Goal: Transaction & Acquisition: Book appointment/travel/reservation

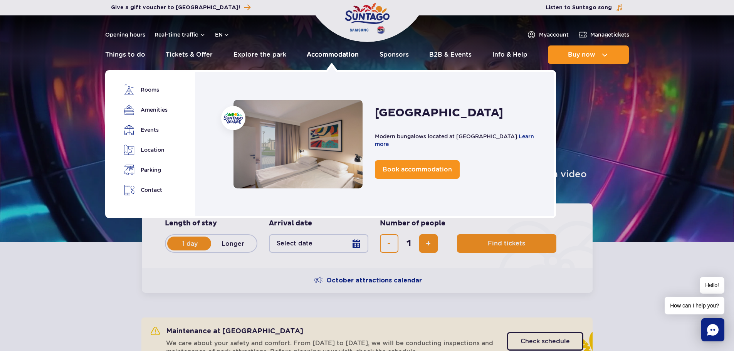
click at [336, 56] on link "Accommodation" at bounding box center [333, 54] width 52 height 18
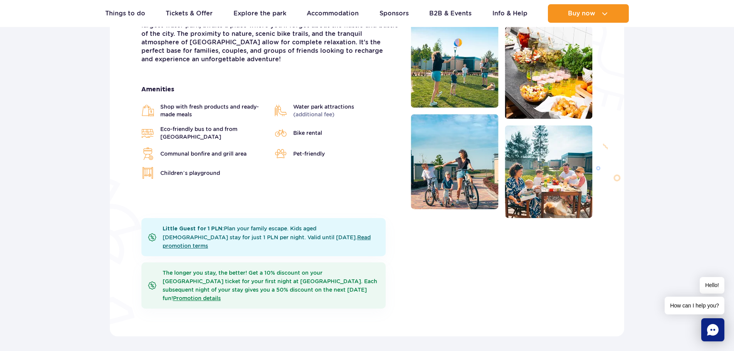
scroll to position [347, 0]
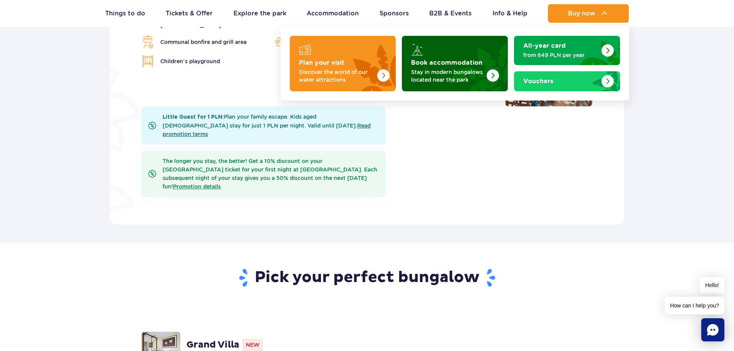
click at [476, 60] on strong "Book accommodation" at bounding box center [446, 63] width 71 height 6
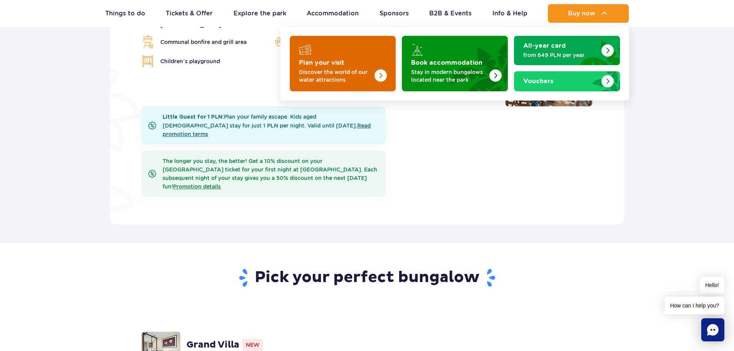
click at [340, 63] on strong "Plan your visit" at bounding box center [321, 63] width 45 height 6
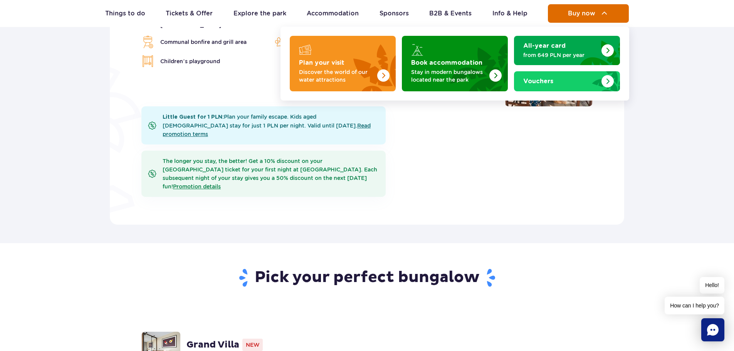
click at [574, 11] on span "Buy now" at bounding box center [581, 13] width 27 height 7
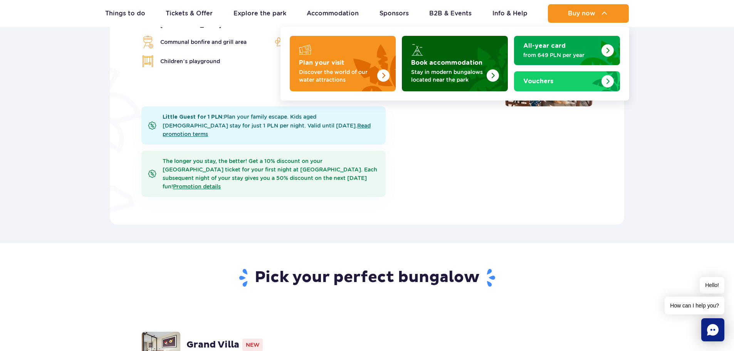
click at [455, 64] on strong "Book accommodation" at bounding box center [446, 63] width 71 height 6
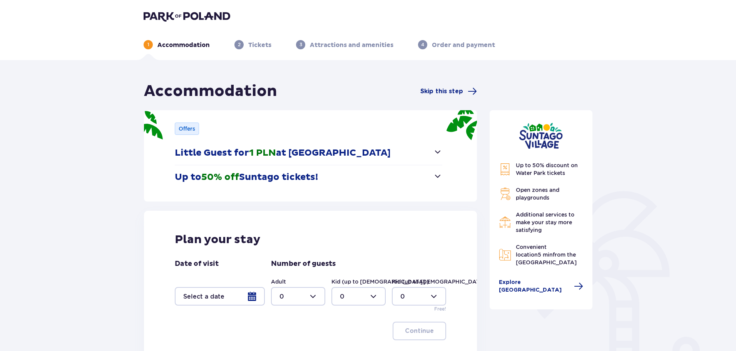
scroll to position [39, 0]
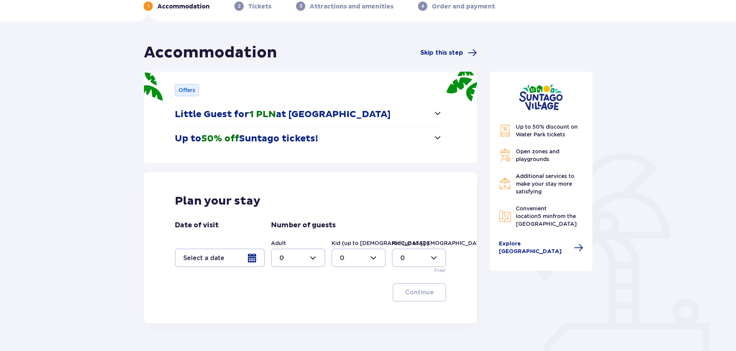
click at [289, 260] on div at bounding box center [298, 257] width 54 height 18
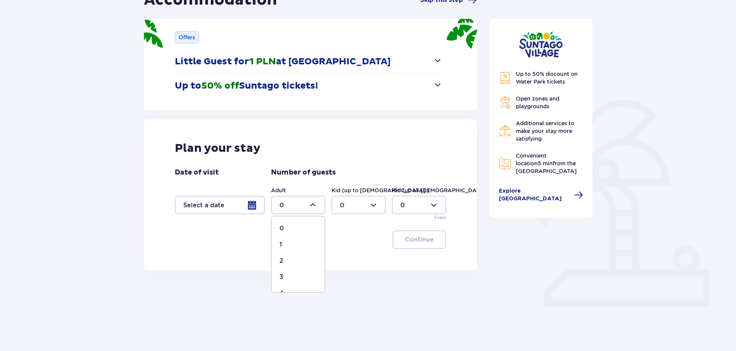
scroll to position [92, 0]
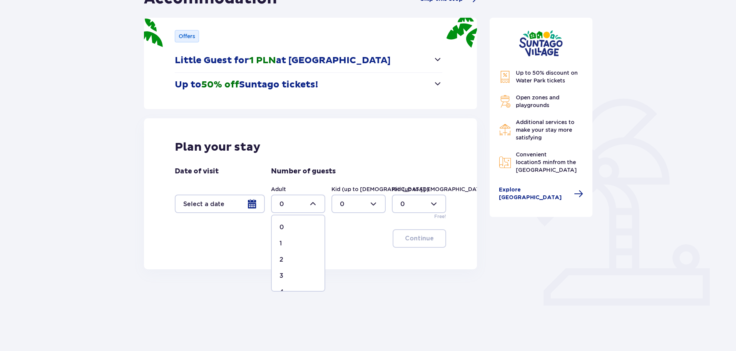
click at [251, 203] on div at bounding box center [220, 203] width 90 height 18
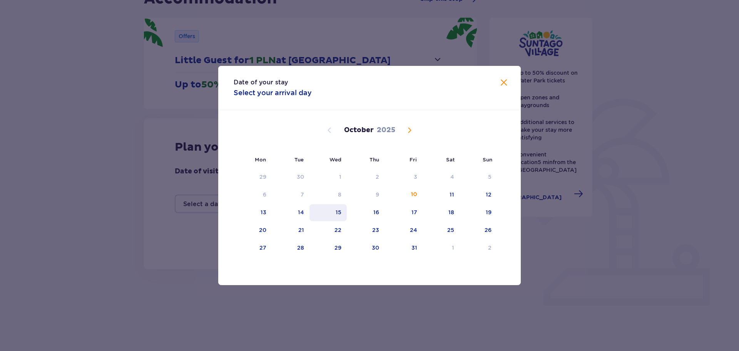
click at [339, 215] on div "15" at bounding box center [339, 212] width 6 height 8
click at [447, 211] on div "18" at bounding box center [441, 212] width 37 height 17
type input "15.10.25 - 18.10.25"
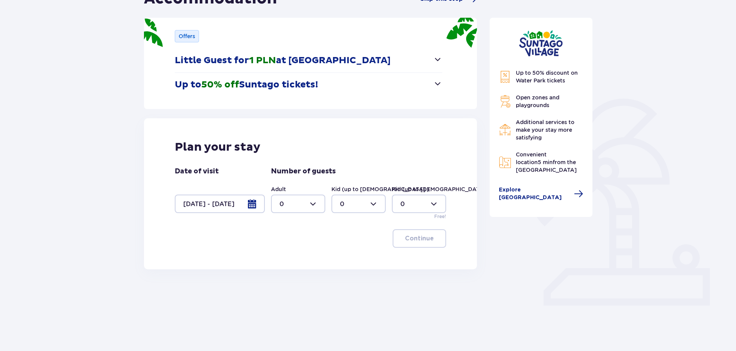
click at [309, 206] on div at bounding box center [298, 203] width 54 height 18
click at [292, 241] on div "1" at bounding box center [298, 243] width 37 height 8
type input "1"
click at [359, 205] on div at bounding box center [359, 203] width 54 height 18
click at [349, 255] on span "2" at bounding box center [358, 259] width 53 height 16
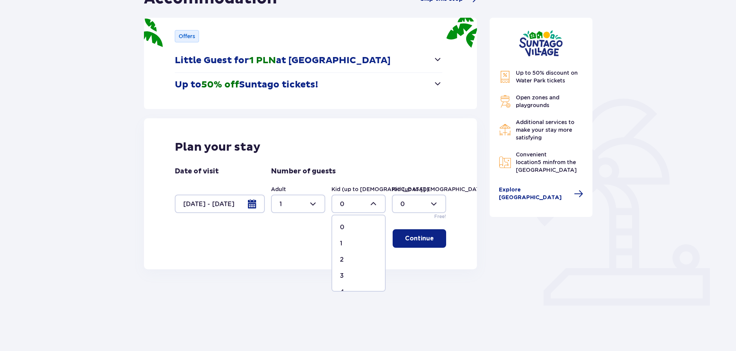
type input "2"
click at [414, 231] on button "Continue" at bounding box center [420, 238] width 54 height 18
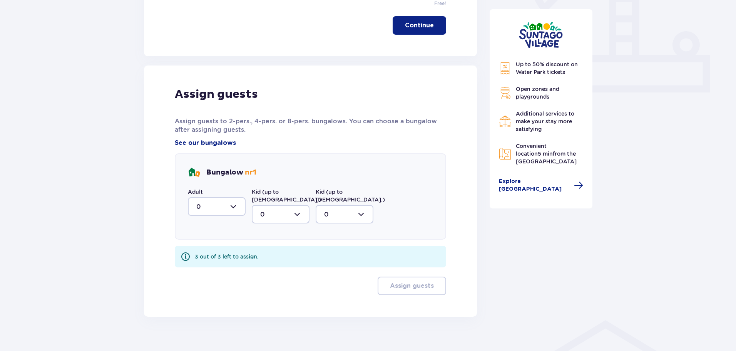
scroll to position [310, 0]
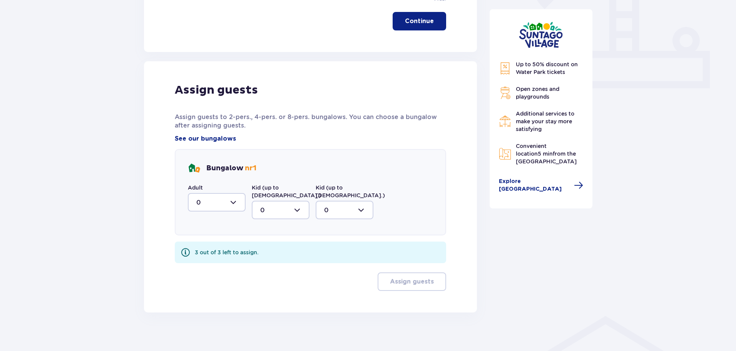
click at [216, 207] on div at bounding box center [217, 202] width 58 height 18
click at [198, 241] on p "1" at bounding box center [197, 242] width 2 height 8
type input "1"
click at [282, 201] on div at bounding box center [281, 210] width 58 height 18
click at [270, 245] on div "1" at bounding box center [280, 249] width 41 height 8
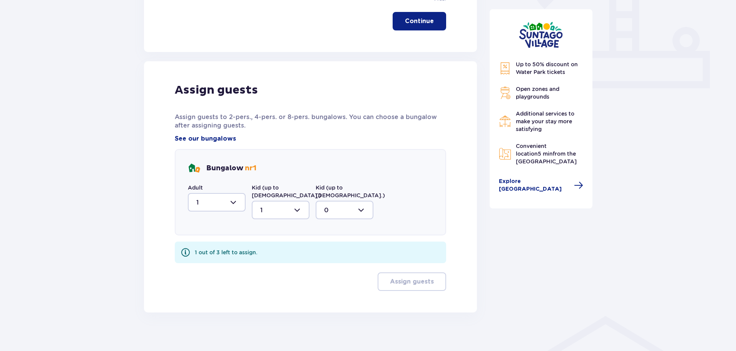
click at [280, 205] on div at bounding box center [281, 210] width 58 height 18
click at [274, 258] on span "2" at bounding box center [281, 266] width 56 height 16
type input "2"
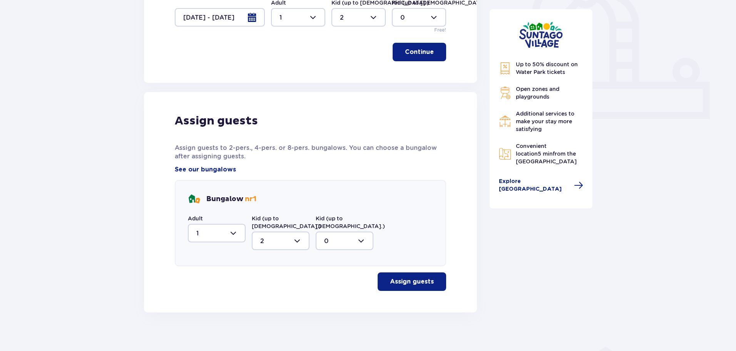
click at [426, 277] on p "Assign guests" at bounding box center [412, 281] width 44 height 8
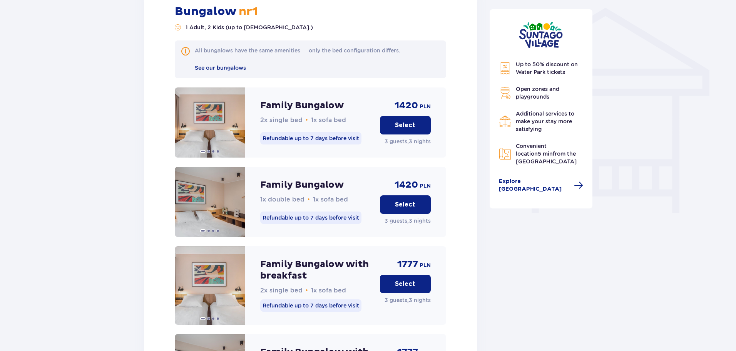
scroll to position [755, 0]
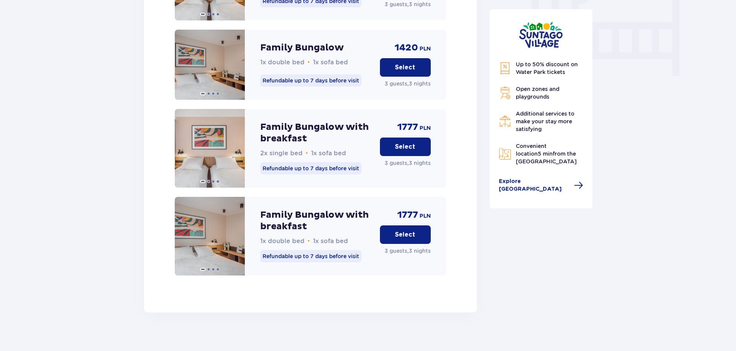
click at [405, 230] on p "Select" at bounding box center [405, 234] width 20 height 8
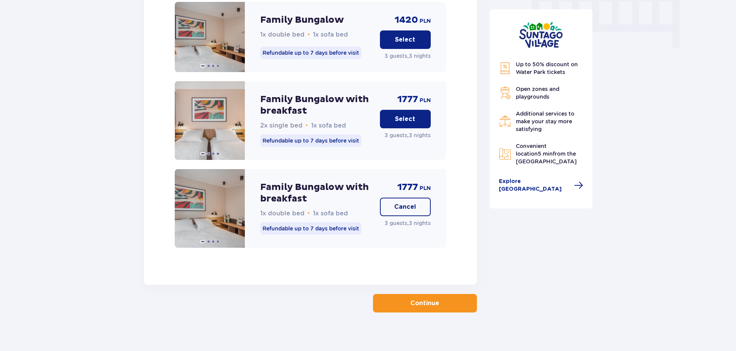
click at [434, 300] on button "Continue" at bounding box center [425, 303] width 104 height 18
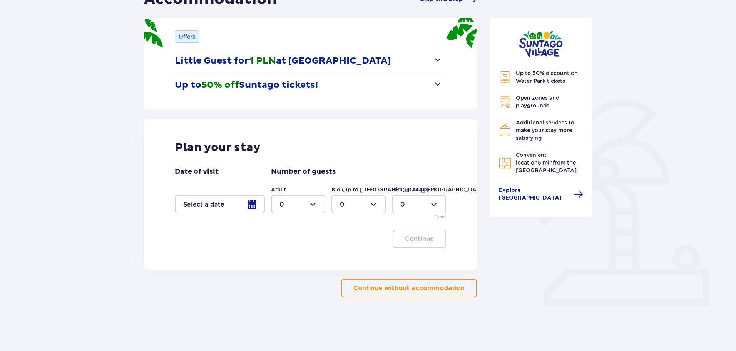
scroll to position [92, 0]
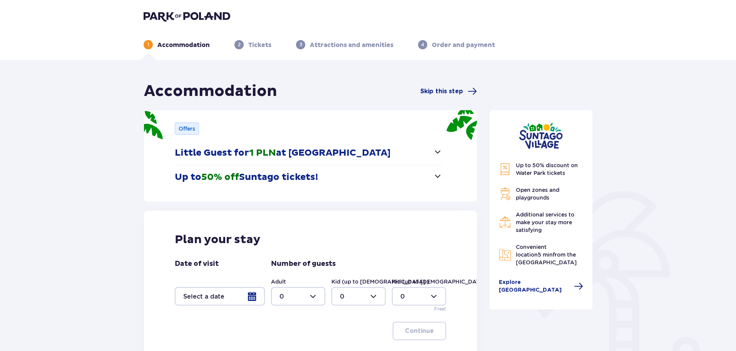
click at [286, 297] on div at bounding box center [298, 296] width 54 height 18
click at [287, 234] on div "1" at bounding box center [298, 237] width 37 height 8
type input "1"
click at [361, 290] on div at bounding box center [359, 296] width 54 height 18
click at [353, 251] on div "2" at bounding box center [358, 253] width 37 height 8
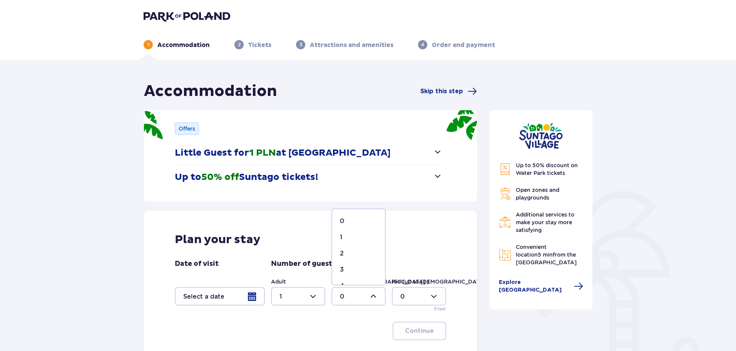
type input "2"
click at [168, 290] on div "Plan your stay Date of visit Number of guests Adult 1 Kid (up to [DEMOGRAPHIC_D…" at bounding box center [310, 286] width 333 height 151
click at [208, 295] on div at bounding box center [220, 296] width 90 height 18
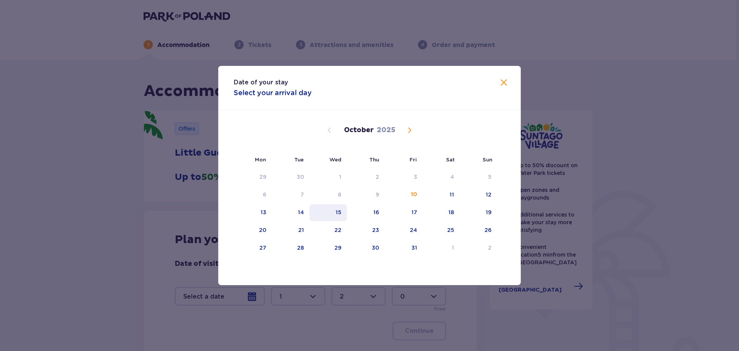
click at [338, 211] on div "15" at bounding box center [339, 212] width 6 height 8
click at [417, 212] on div "17" at bounding box center [415, 212] width 6 height 8
type input "15.10.25 - 17.10.25"
type input "0"
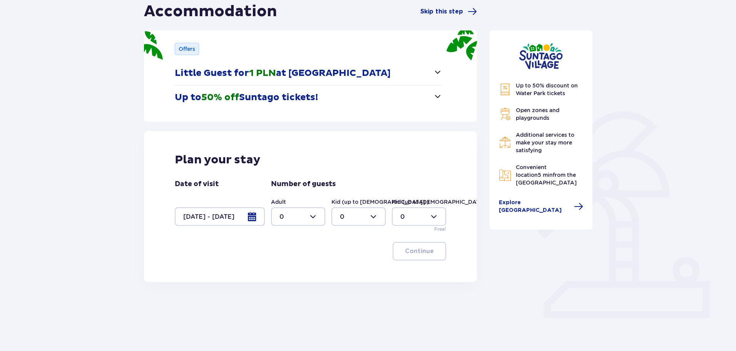
scroll to position [92, 0]
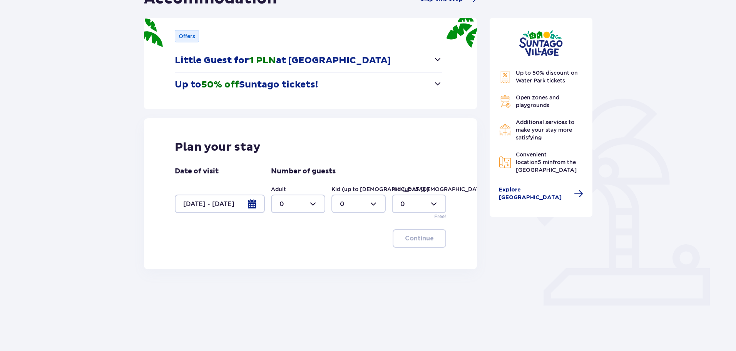
click at [314, 205] on div at bounding box center [298, 203] width 54 height 18
click at [290, 245] on div "1" at bounding box center [298, 243] width 37 height 8
type input "1"
click at [357, 208] on div at bounding box center [359, 203] width 54 height 18
click at [350, 252] on span "2" at bounding box center [358, 259] width 53 height 16
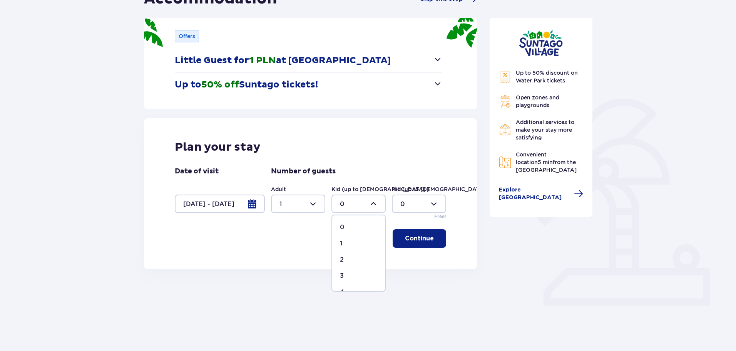
type input "2"
click at [429, 236] on button "Continue" at bounding box center [420, 238] width 54 height 18
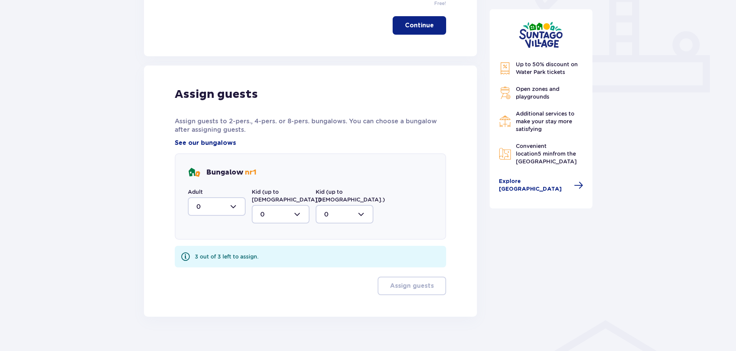
scroll to position [310, 0]
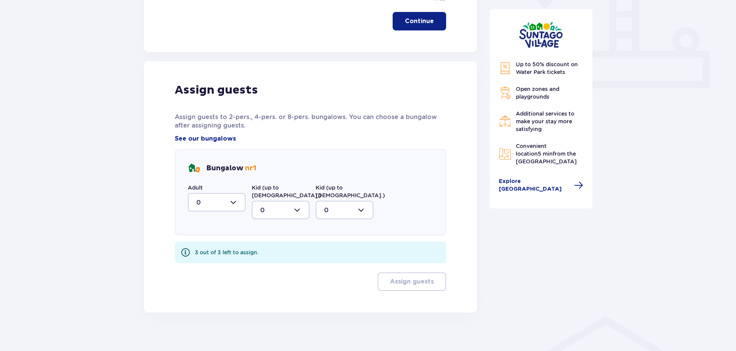
click at [220, 204] on div at bounding box center [217, 202] width 58 height 18
drag, startPoint x: 209, startPoint y: 241, endPoint x: 256, endPoint y: 209, distance: 57.0
click at [209, 241] on div "1" at bounding box center [216, 242] width 41 height 8
type input "1"
click at [274, 201] on div at bounding box center [281, 210] width 58 height 18
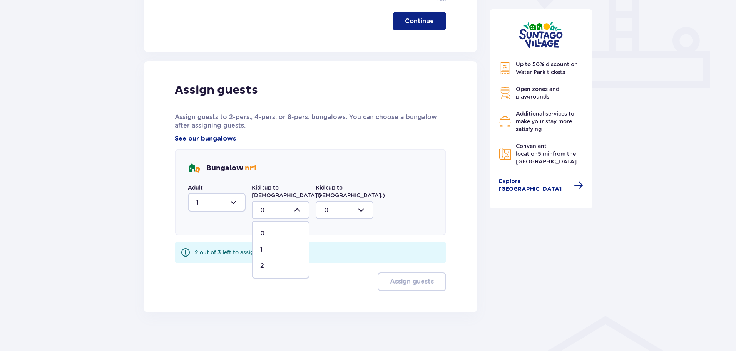
drag, startPoint x: 267, startPoint y: 262, endPoint x: 280, endPoint y: 258, distance: 14.0
click at [268, 261] on div "2" at bounding box center [280, 265] width 41 height 8
type input "2"
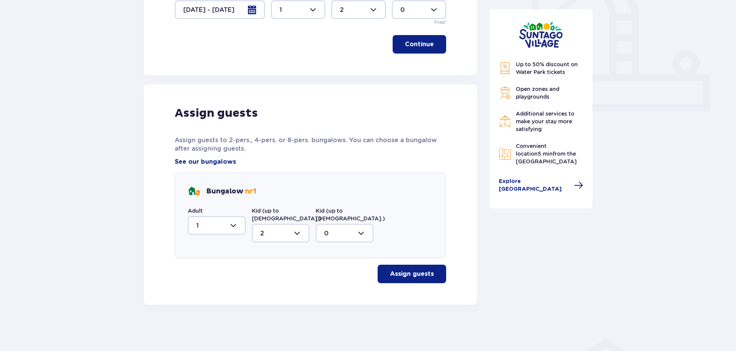
scroll to position [279, 0]
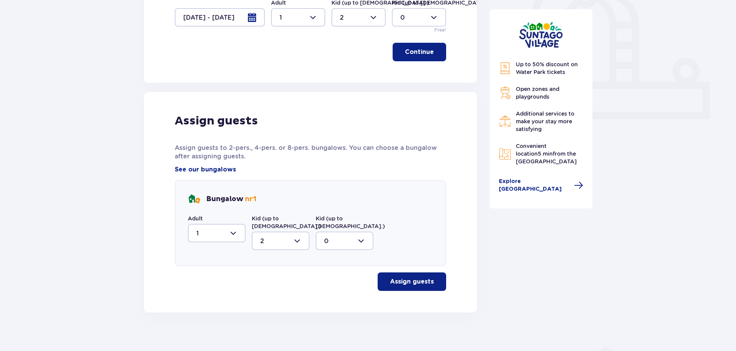
click at [413, 278] on p "Assign guests" at bounding box center [412, 281] width 44 height 8
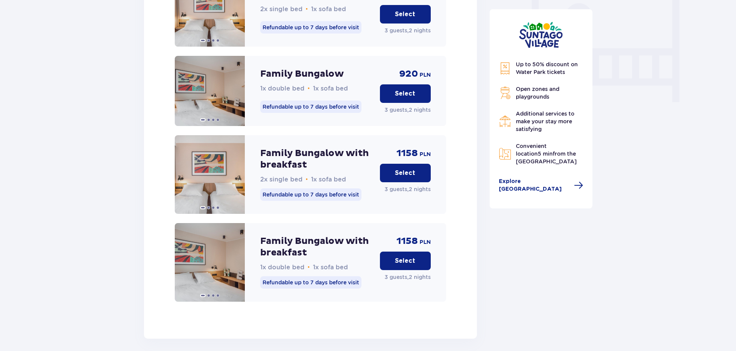
scroll to position [755, 0]
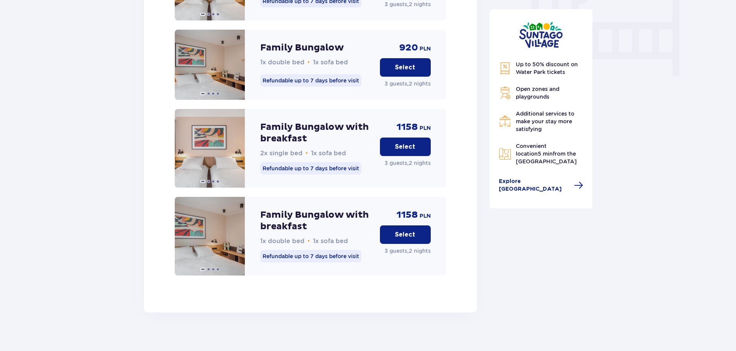
click at [394, 230] on button "Select" at bounding box center [405, 234] width 51 height 18
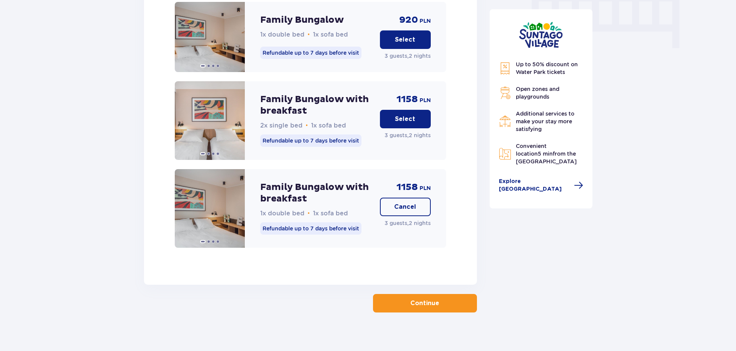
click at [428, 299] on p "Continue" at bounding box center [425, 303] width 29 height 8
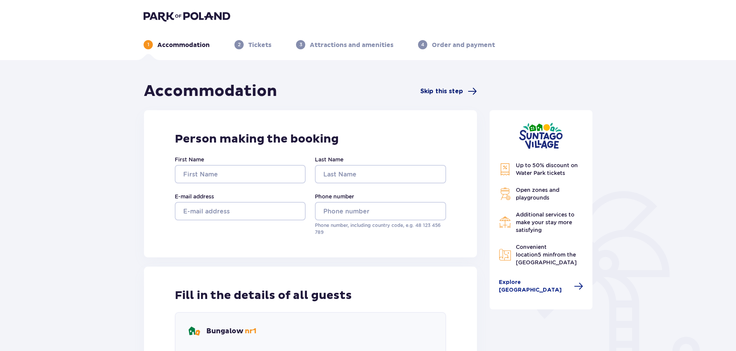
click at [449, 91] on span "Skip this step" at bounding box center [442, 91] width 43 height 8
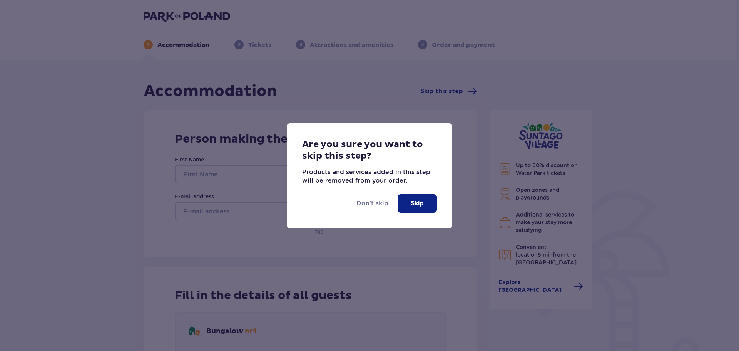
click at [411, 201] on p "Skip" at bounding box center [417, 203] width 13 height 8
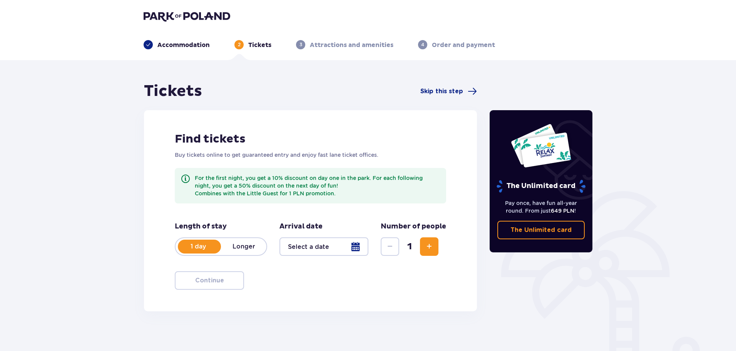
click at [459, 100] on div "Tickets Skip this step" at bounding box center [310, 91] width 333 height 19
click at [456, 92] on span "Skip this step" at bounding box center [442, 91] width 43 height 8
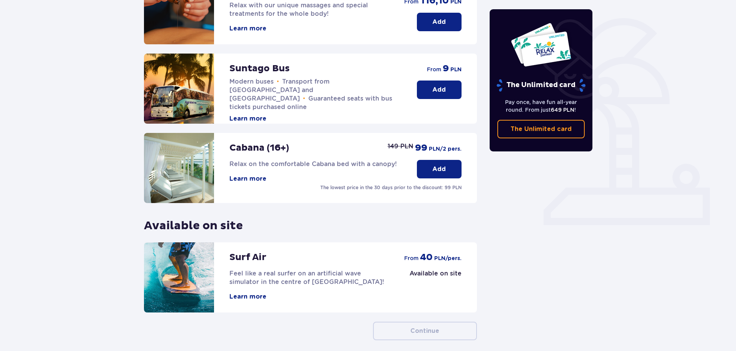
scroll to position [208, 0]
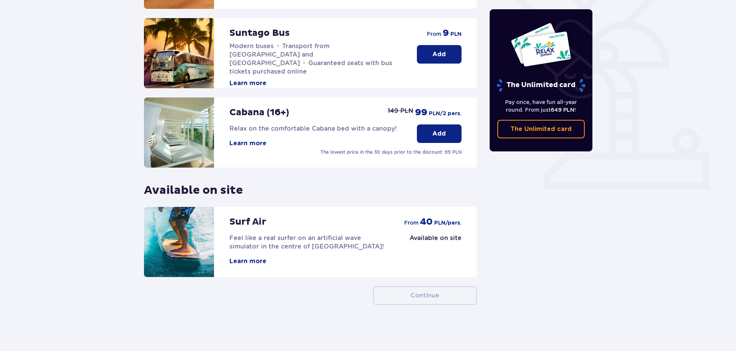
click at [256, 263] on button "Learn more" at bounding box center [248, 261] width 37 height 8
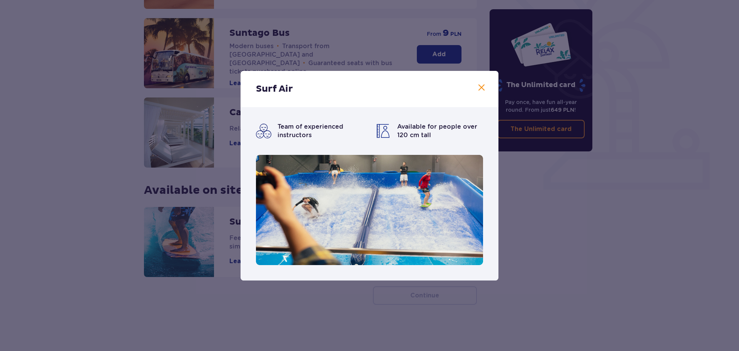
click at [485, 84] on span at bounding box center [481, 87] width 9 height 9
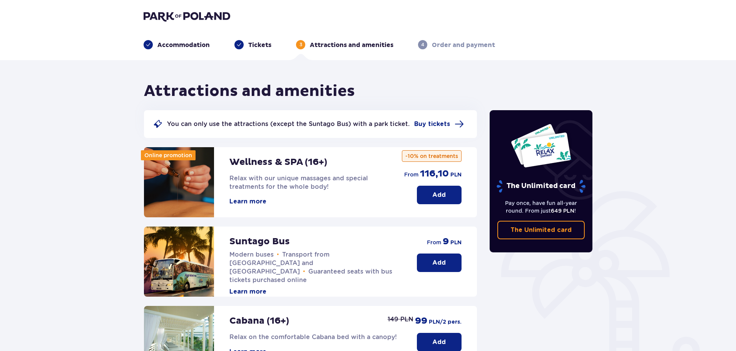
click at [260, 47] on p "Tickets" at bounding box center [259, 45] width 23 height 8
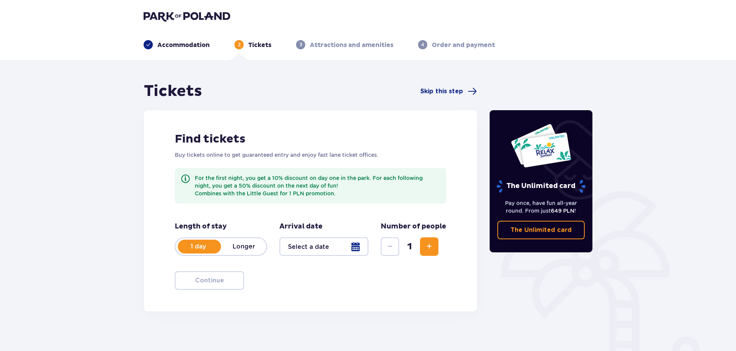
click at [178, 47] on p "Accommodation" at bounding box center [184, 45] width 52 height 8
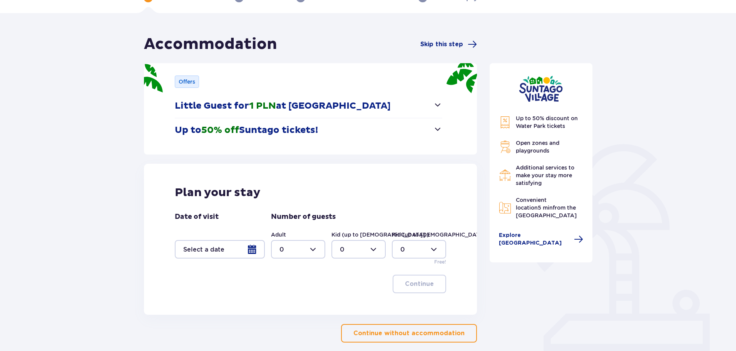
scroll to position [92, 0]
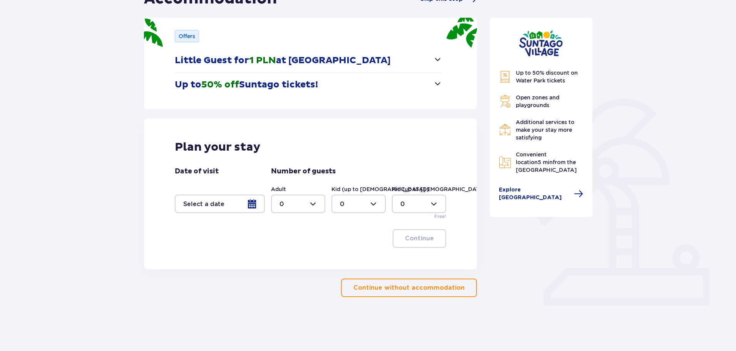
click at [249, 63] on p "Little Guest for 1 PLN at Suntago Village" at bounding box center [283, 61] width 216 height 12
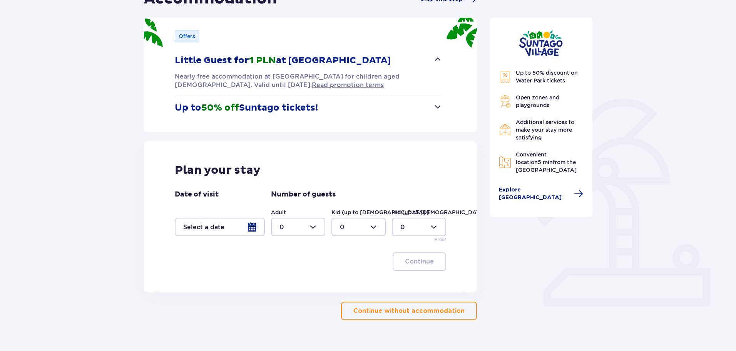
click at [239, 107] on span "50% off" at bounding box center [220, 108] width 38 height 12
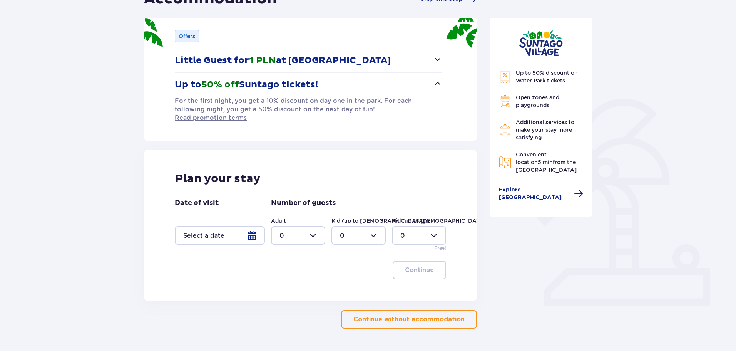
click at [242, 58] on p "Little Guest for 1 PLN at Suntago Village" at bounding box center [283, 61] width 216 height 12
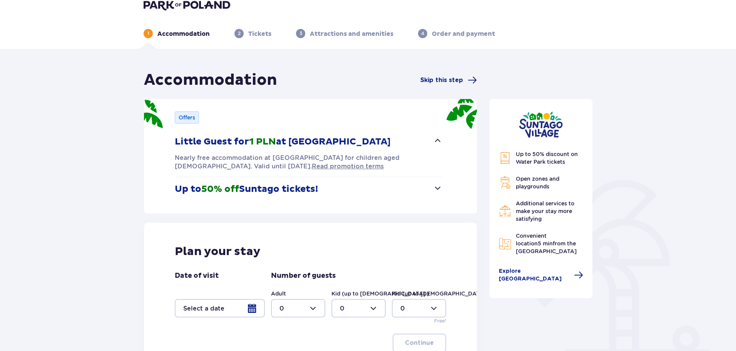
scroll to position [0, 0]
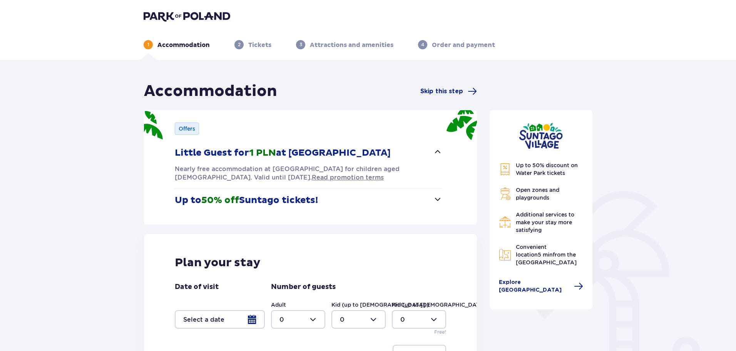
click at [187, 12] on img at bounding box center [187, 16] width 87 height 11
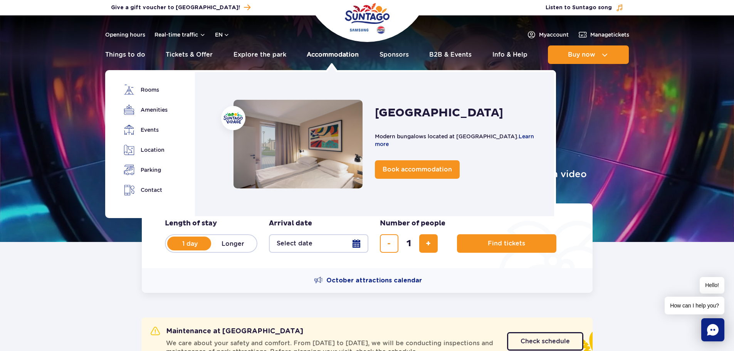
click at [327, 56] on link "Accommodation" at bounding box center [333, 54] width 52 height 18
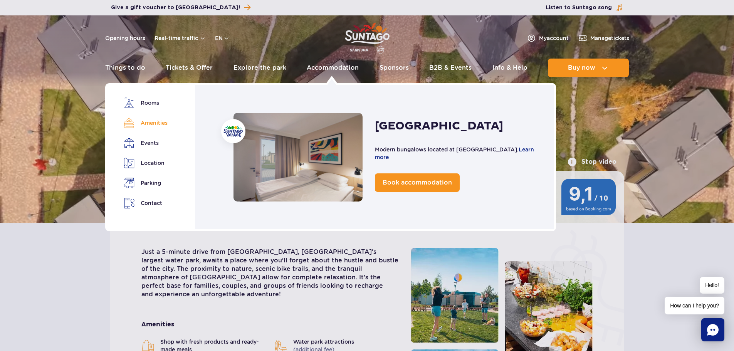
click at [160, 121] on link "Amenities" at bounding box center [145, 122] width 43 height 11
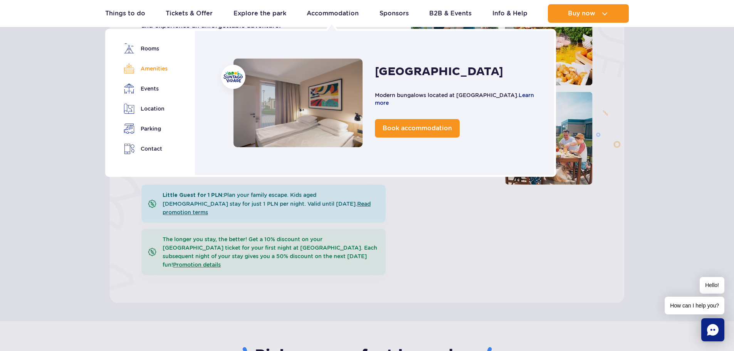
scroll to position [273, 0]
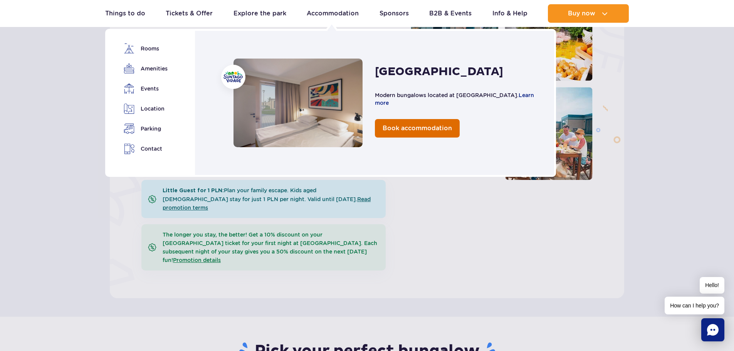
click at [414, 124] on span "Book accommodation" at bounding box center [416, 127] width 69 height 7
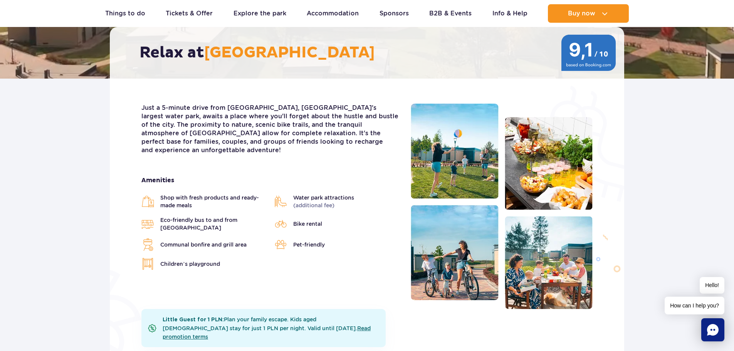
scroll to position [0, 0]
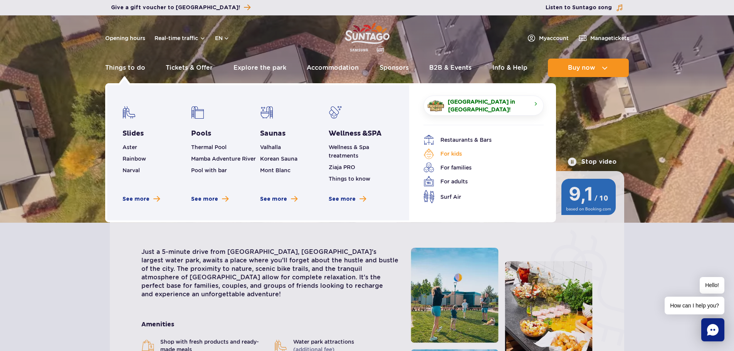
click at [452, 149] on link "For kids" at bounding box center [477, 153] width 109 height 11
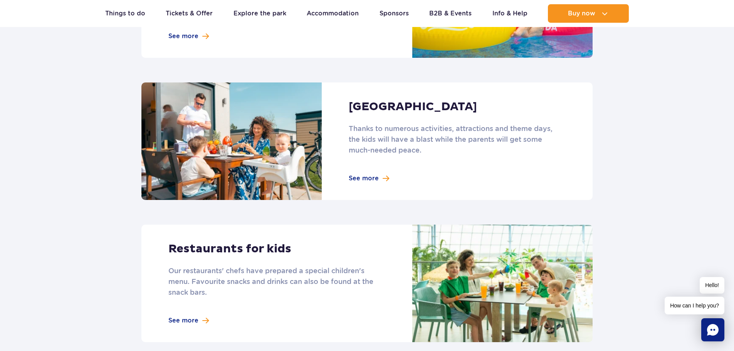
scroll to position [769, 0]
